Goal: Information Seeking & Learning: Understand process/instructions

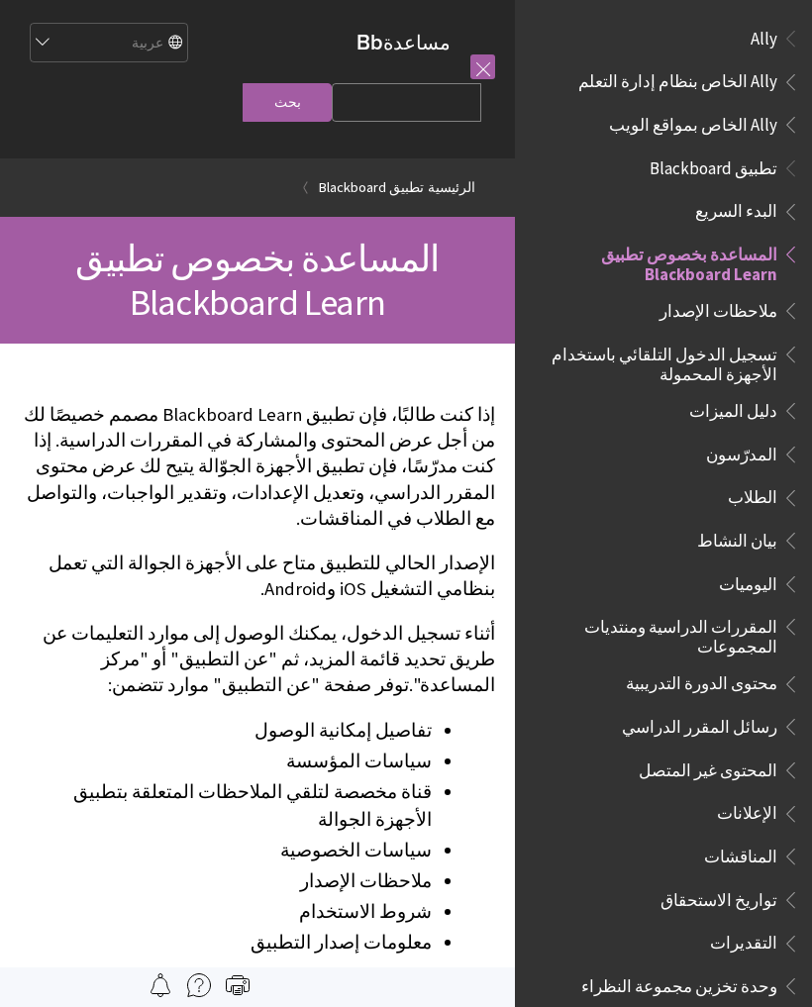
scroll to position [205, 0]
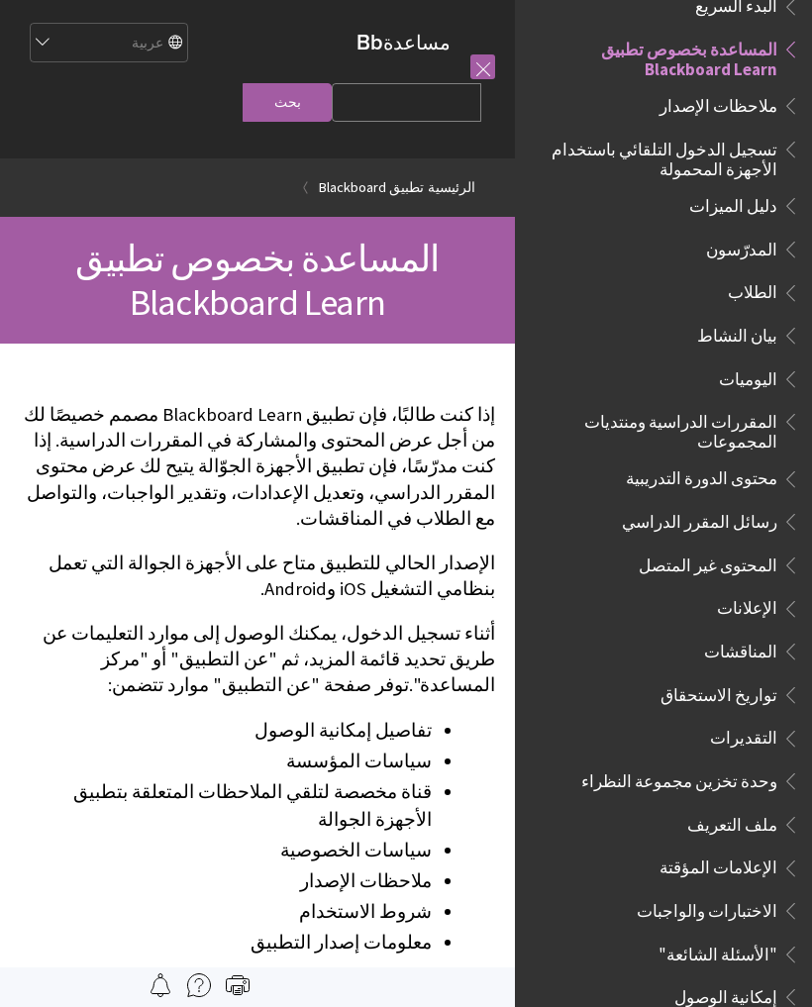
click at [753, 162] on span "تسجيل الدخول التلقائي باستخدام الأجهزة المحمولة" at bounding box center [657, 156] width 239 height 47
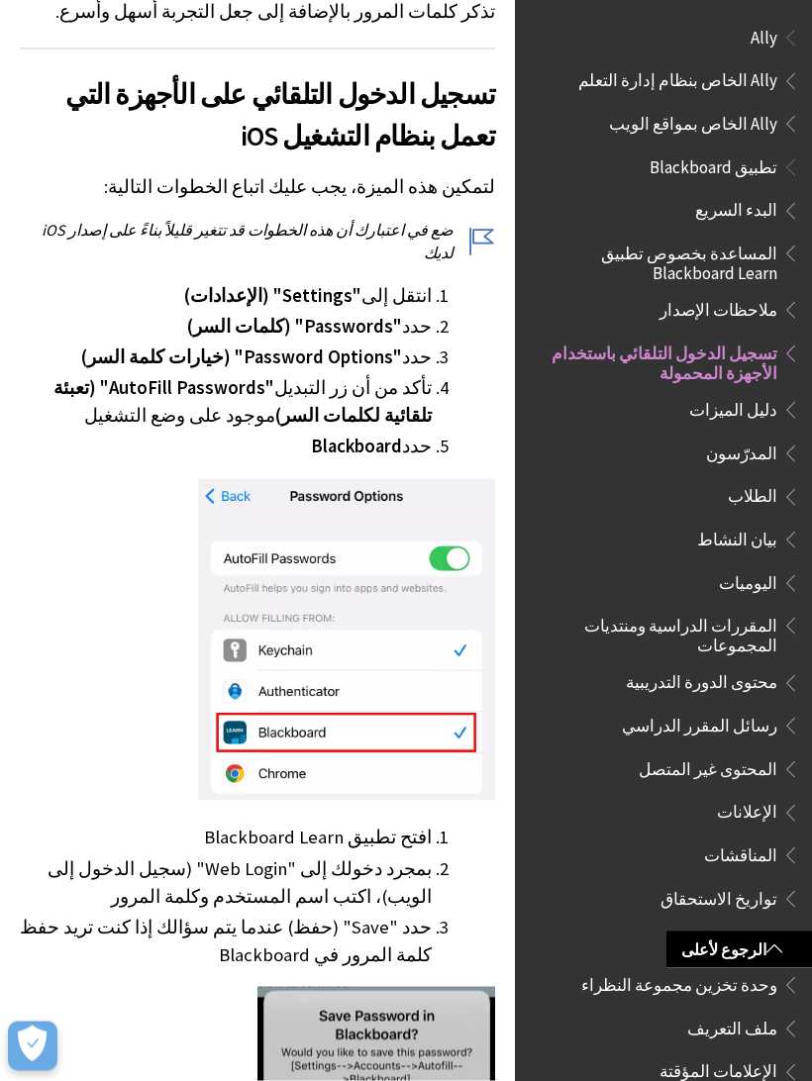
click at [766, 219] on span "البدء السريع" at bounding box center [736, 208] width 82 height 27
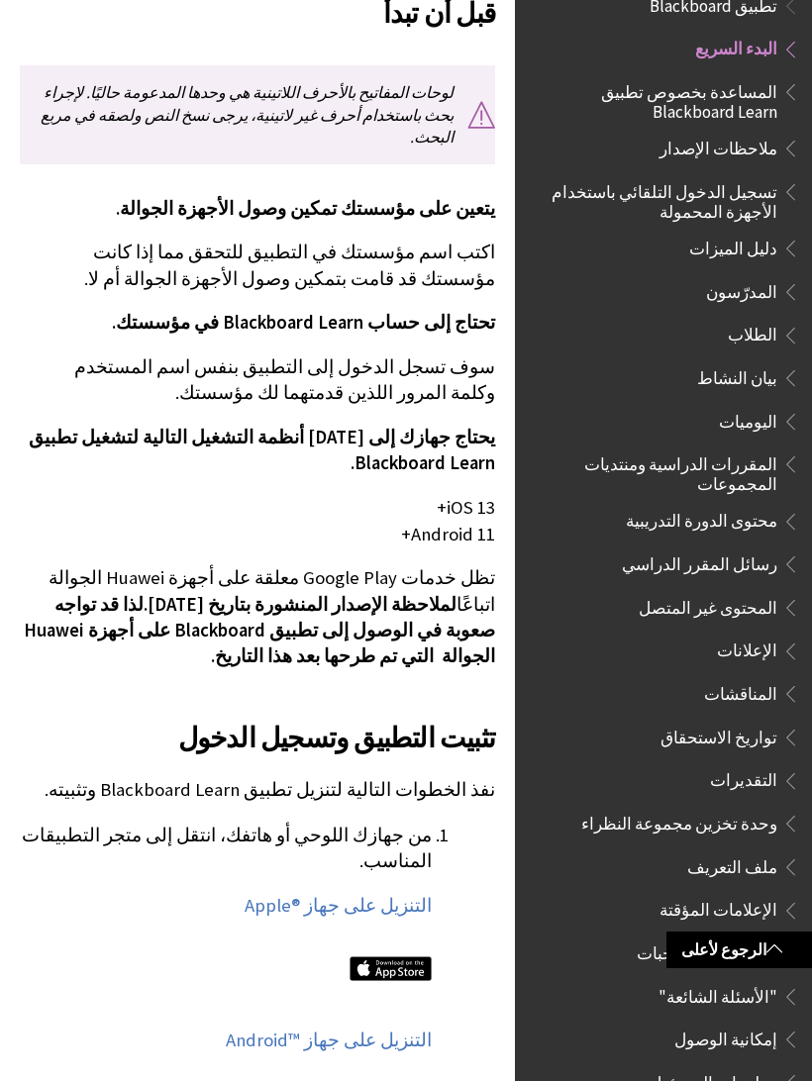
scroll to position [439, 0]
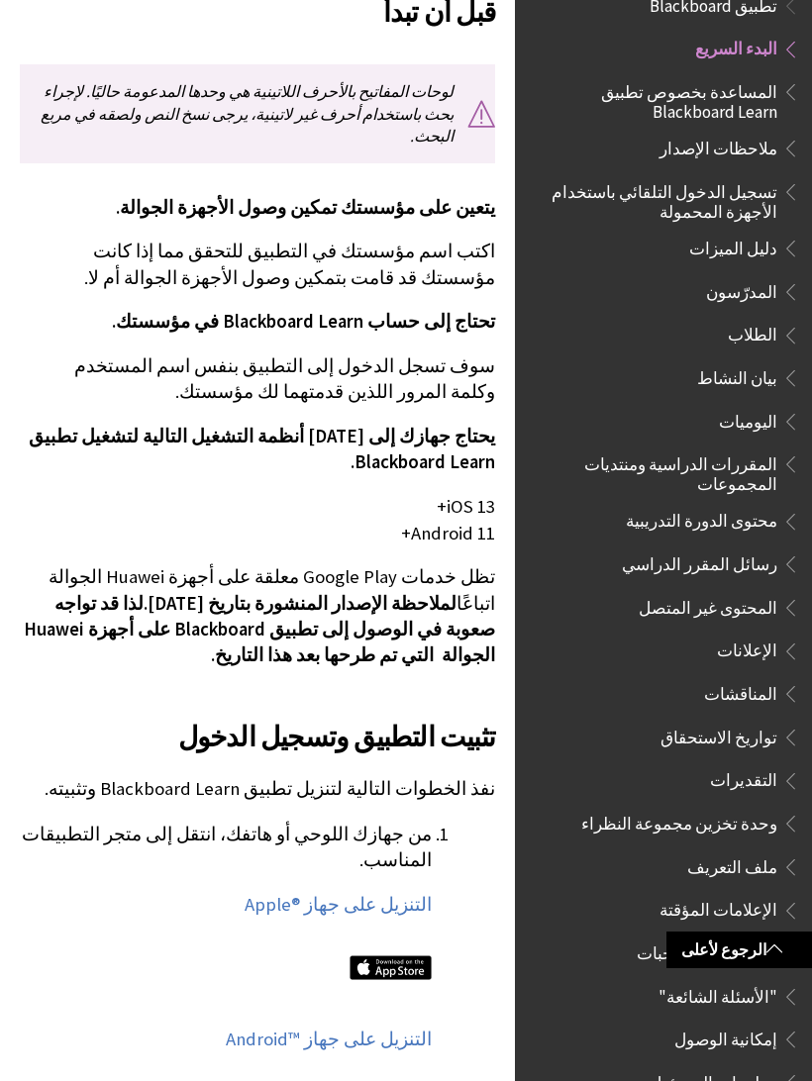
click at [393, 893] on link "التنزيل على جهاز Apple®‎" at bounding box center [337, 905] width 187 height 24
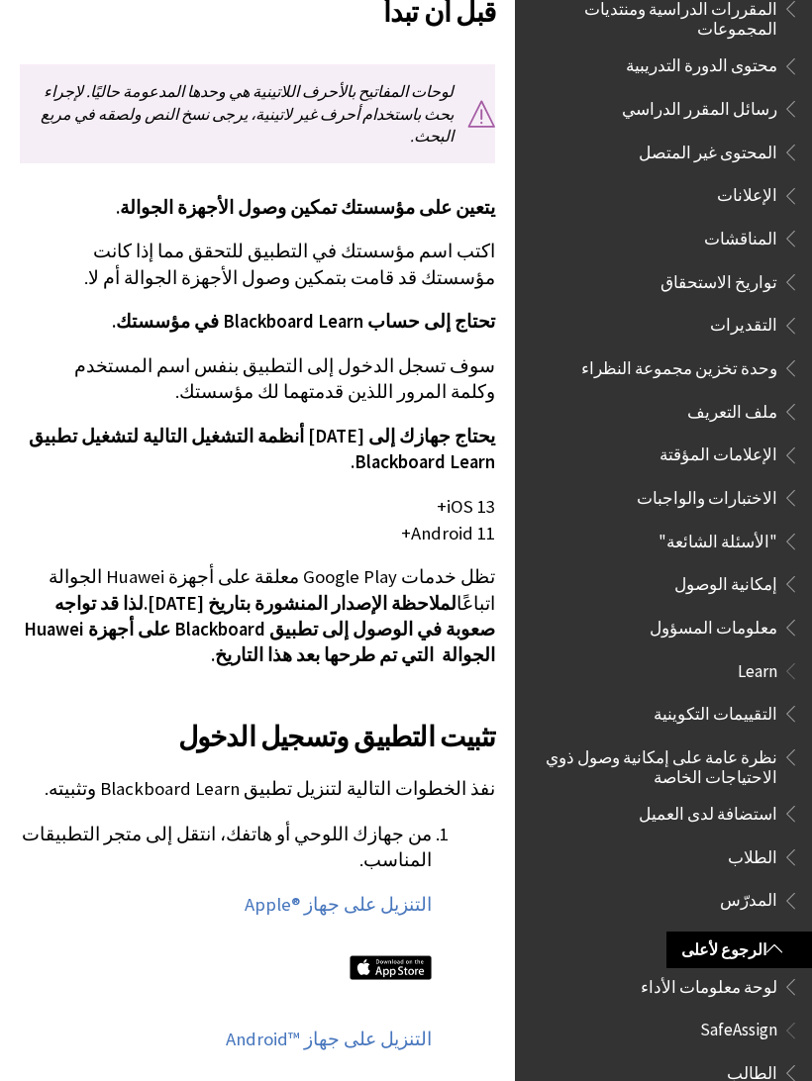
scroll to position [617, 0]
click at [753, 1057] on span "الطالب" at bounding box center [751, 1070] width 50 height 27
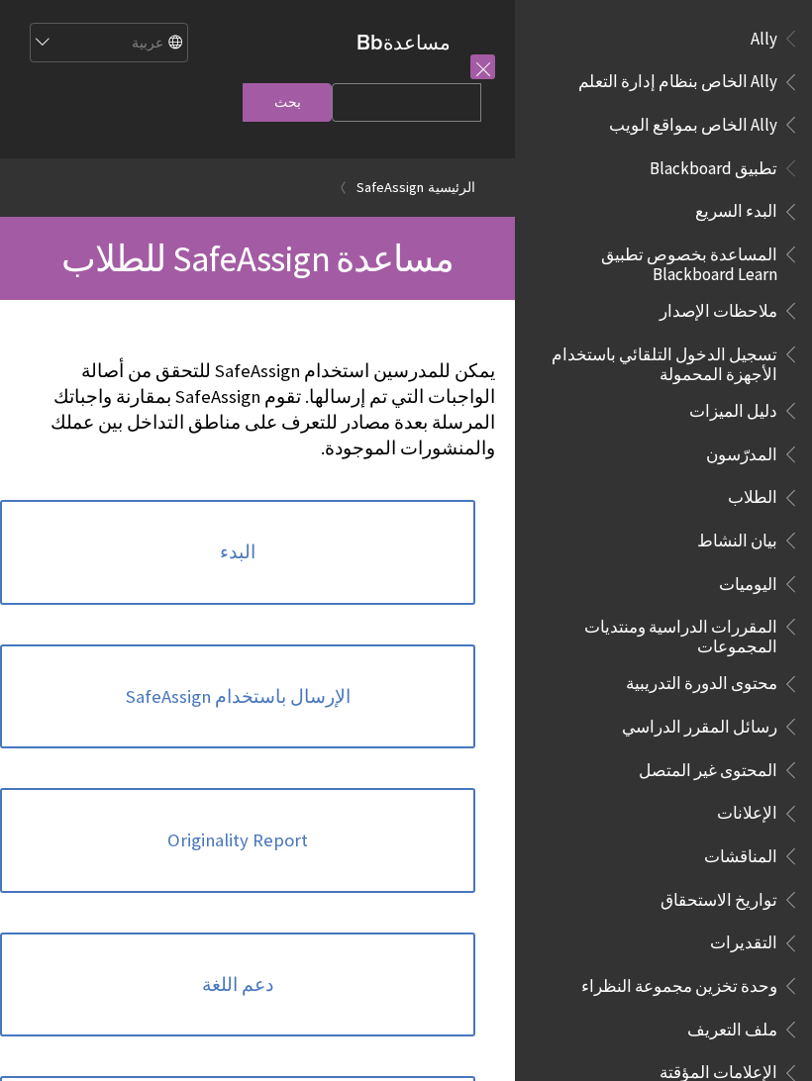
scroll to position [926, 0]
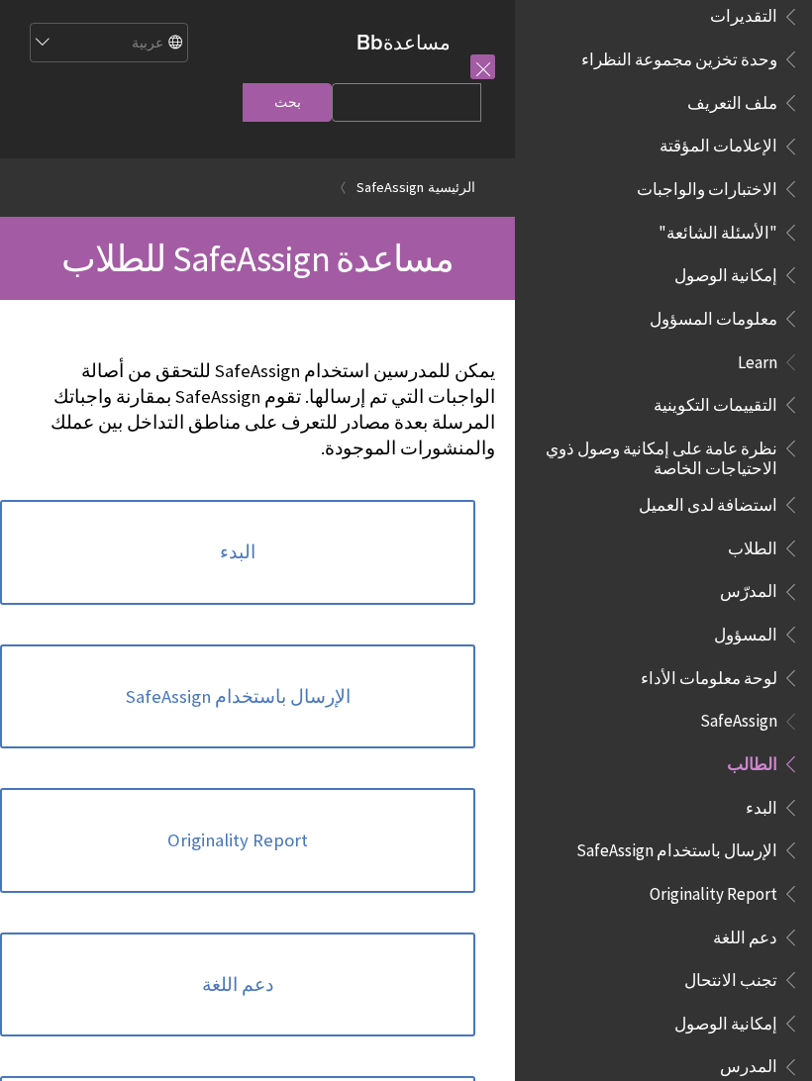
click at [442, 551] on link "البدء" at bounding box center [237, 552] width 475 height 105
